Goal: Transaction & Acquisition: Purchase product/service

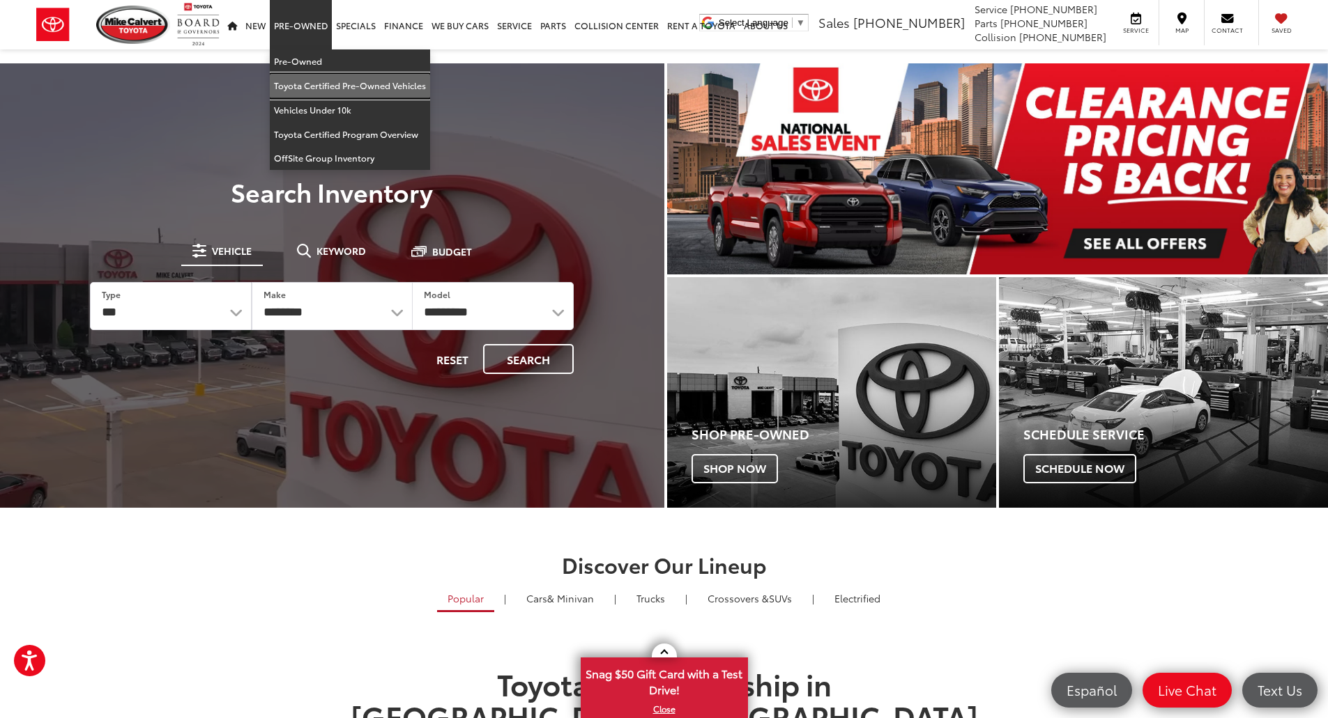
click at [324, 80] on link "Toyota Certified Pre-Owned Vehicles" at bounding box center [350, 86] width 160 height 24
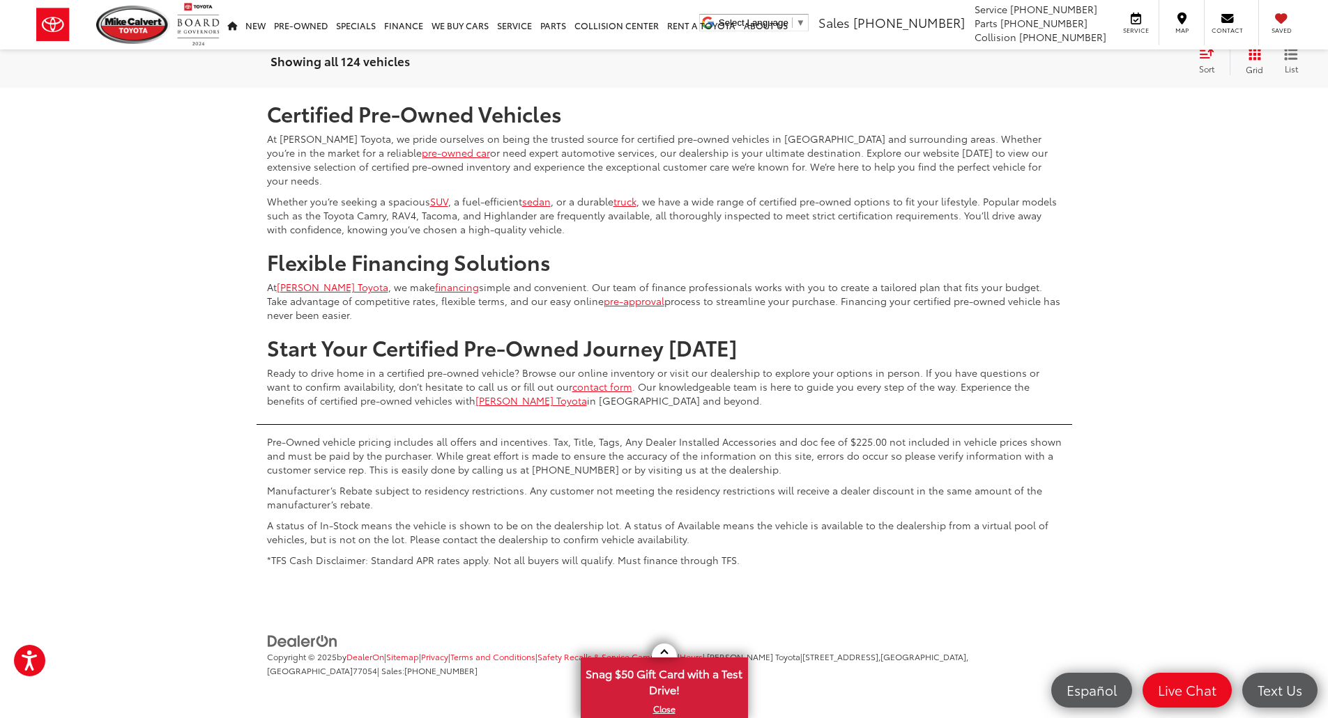
scroll to position [6620, 0]
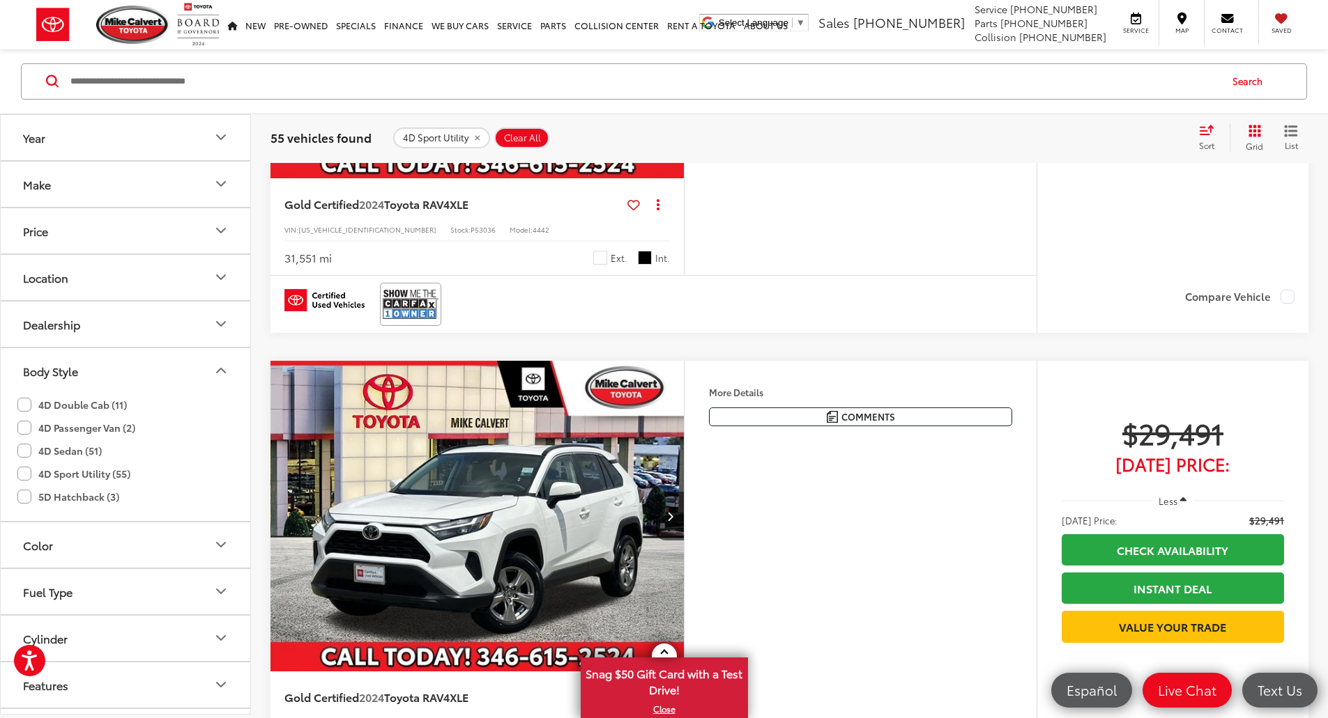
scroll to position [5289, 0]
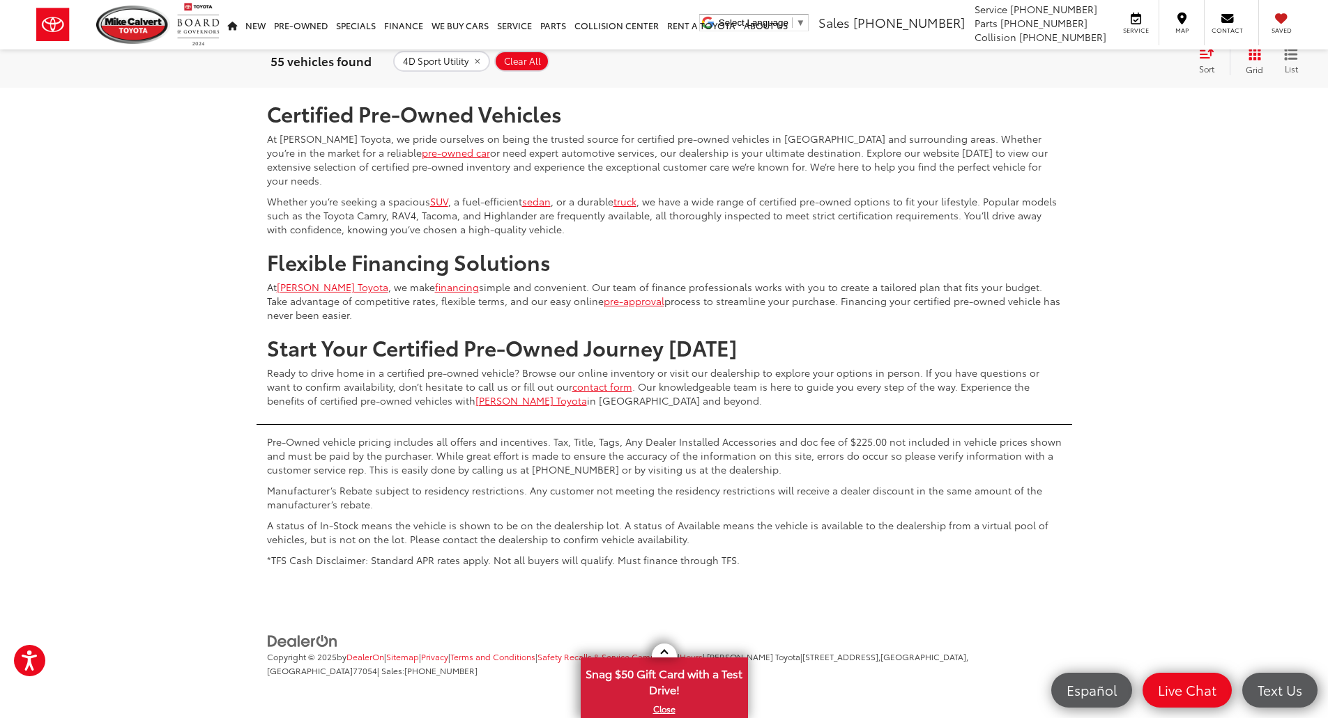
drag, startPoint x: 1042, startPoint y: 377, endPoint x: 902, endPoint y: 250, distance: 189.0
click at [1048, 59] on link "2" at bounding box center [1059, 46] width 22 height 25
click at [1069, 59] on link "3" at bounding box center [1080, 46] width 22 height 25
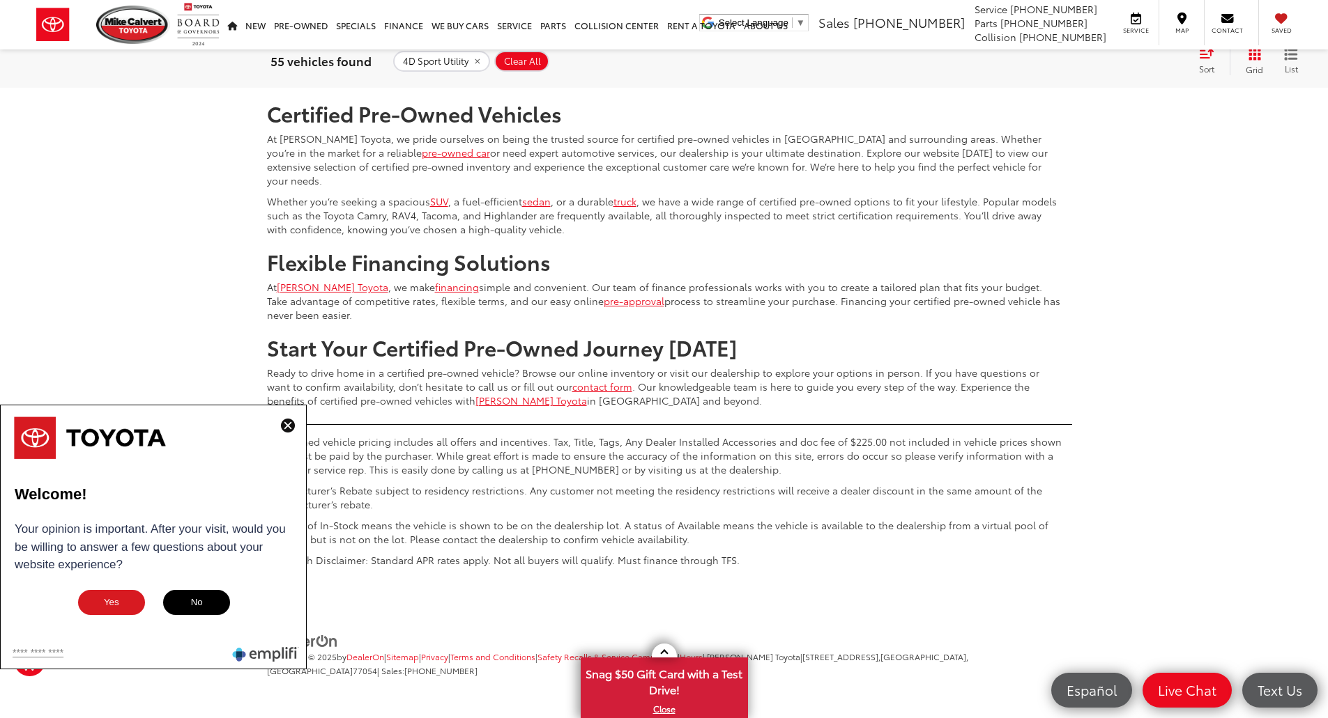
scroll to position [6690, 0]
click at [1090, 59] on link "4" at bounding box center [1101, 46] width 22 height 25
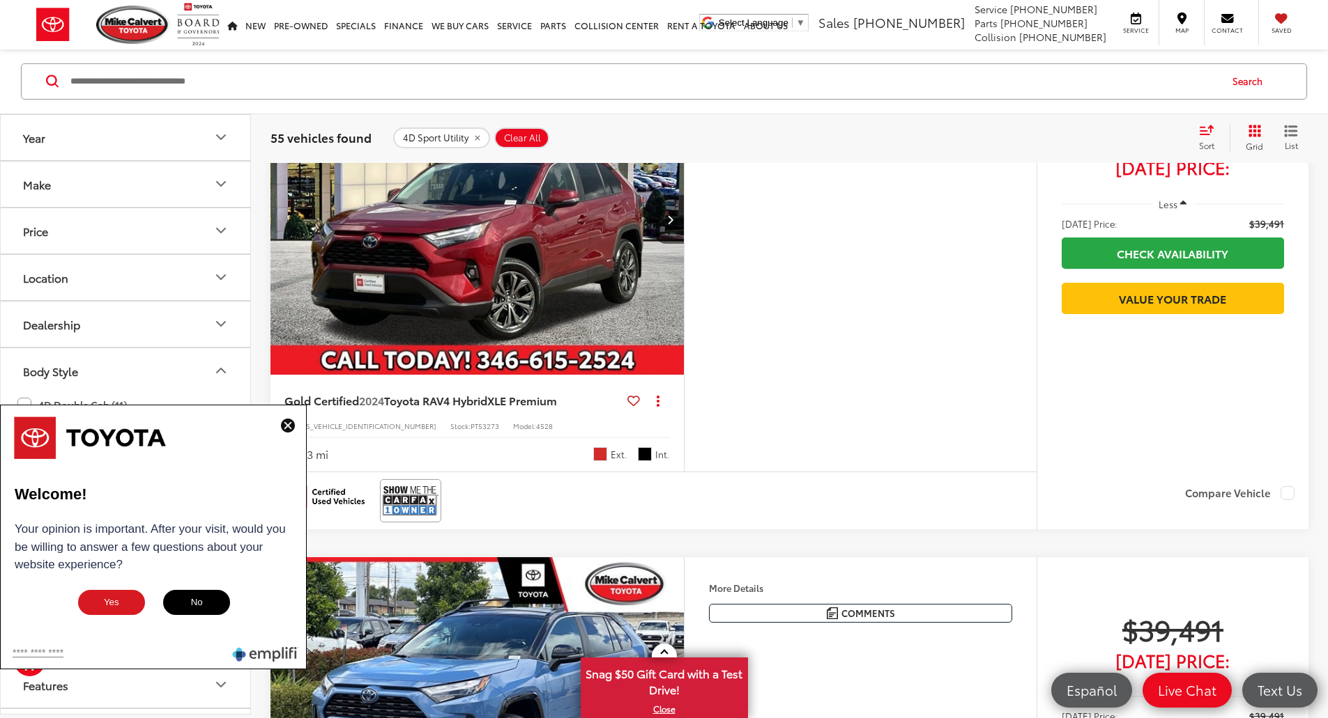
scroll to position [63, 0]
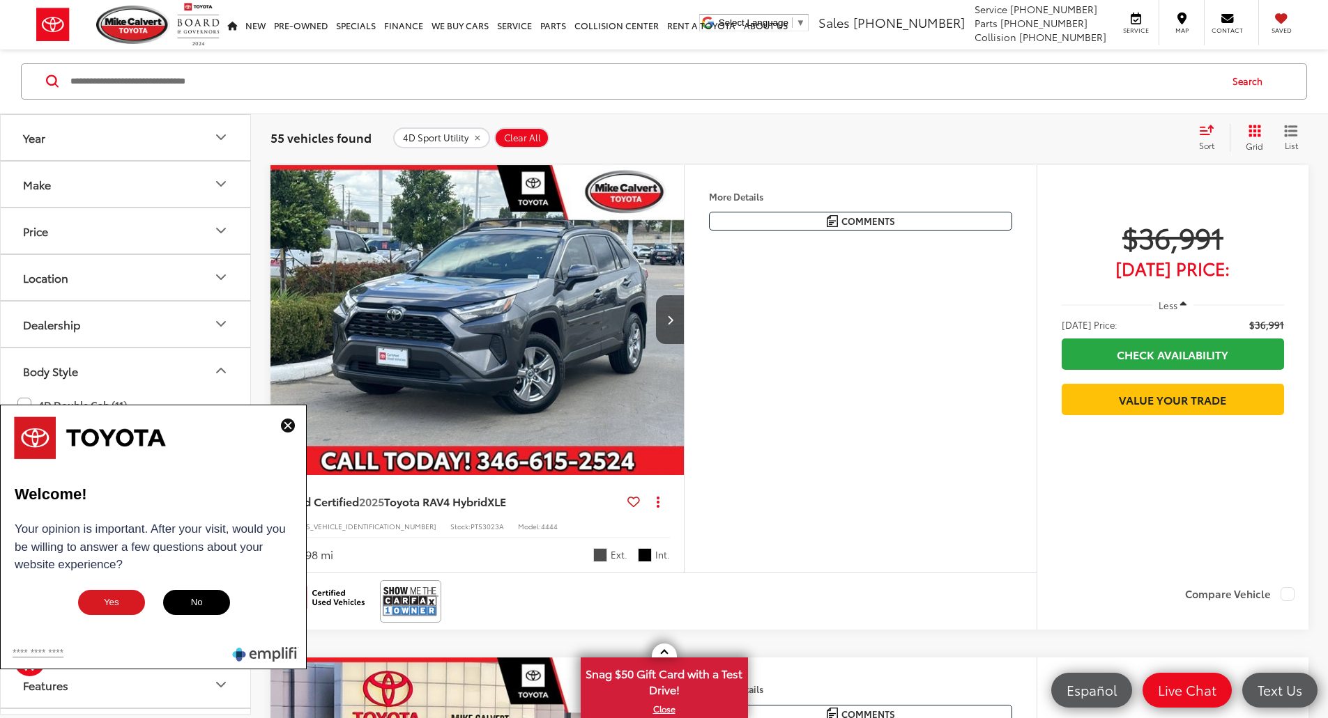
click at [202, 603] on button "No" at bounding box center [197, 603] width 70 height 28
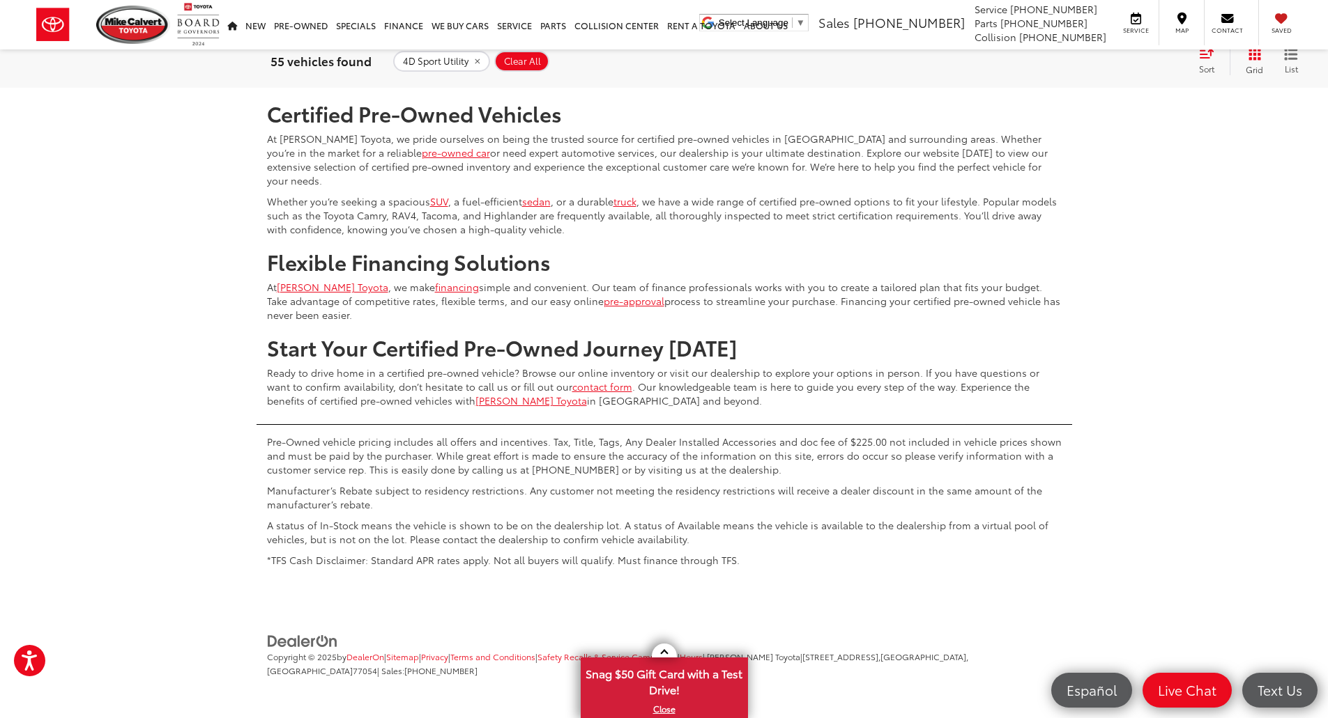
scroll to position [6962, 0]
click at [1111, 59] on link "5" at bounding box center [1122, 46] width 22 height 25
click at [1135, 60] on link "Next" at bounding box center [1155, 47] width 47 height 25
